Goal: Information Seeking & Learning: Understand process/instructions

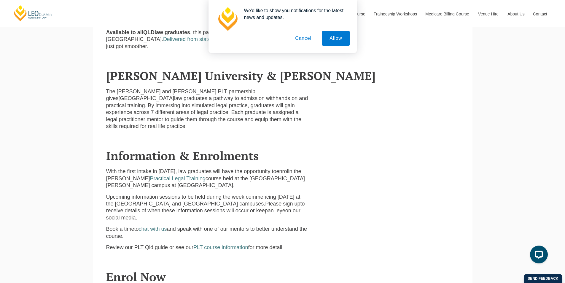
click at [304, 36] on button "Cancel" at bounding box center [303, 38] width 31 height 15
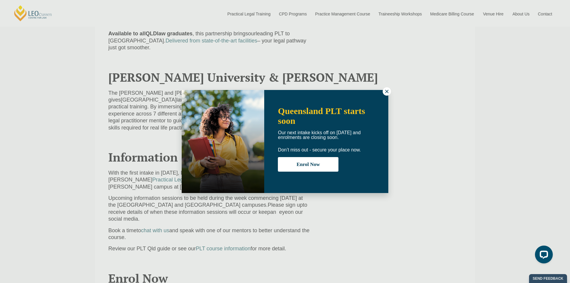
click at [386, 93] on icon at bounding box center [386, 91] width 5 height 5
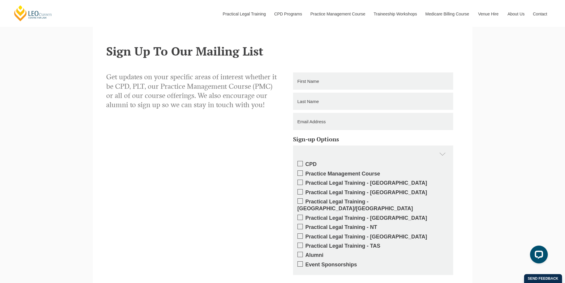
scroll to position [593, 0]
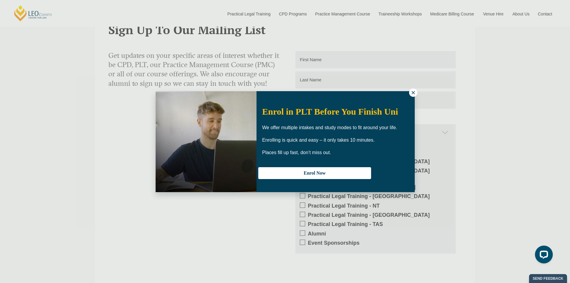
click at [410, 93] on icon at bounding box center [412, 92] width 5 height 5
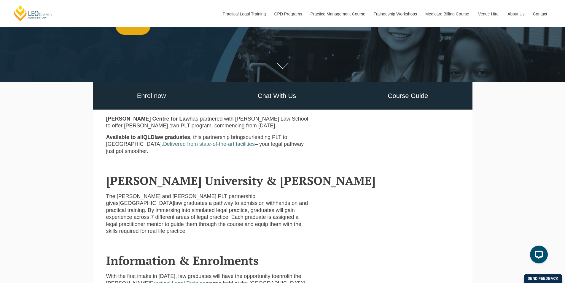
scroll to position [125, 0]
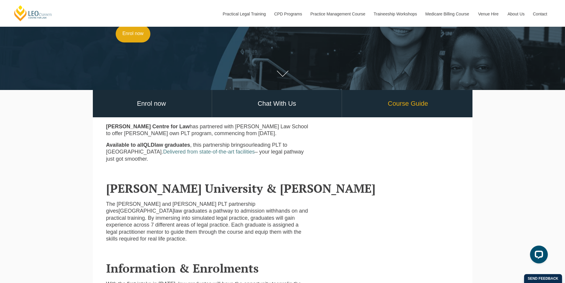
click at [408, 106] on link "Course Guide" at bounding box center [408, 104] width 132 height 28
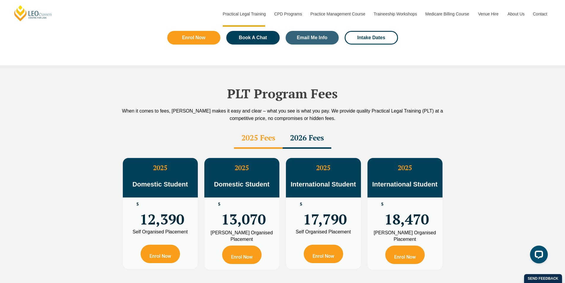
scroll to position [979, 0]
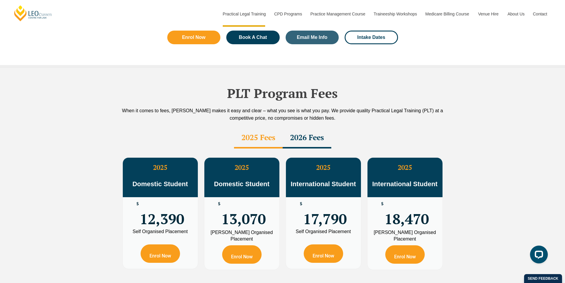
click at [302, 132] on div "2026 Fees" at bounding box center [307, 138] width 49 height 21
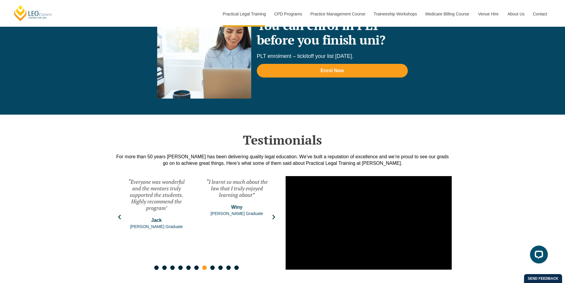
scroll to position [1335, 0]
